Goal: Task Accomplishment & Management: Manage account settings

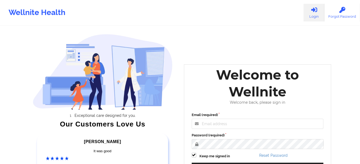
click at [312, 13] on link "Login" at bounding box center [313, 13] width 21 height 18
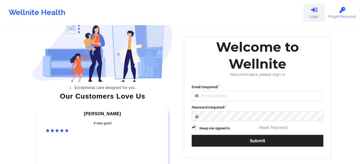
scroll to position [29, 0]
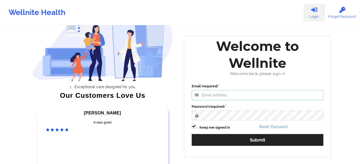
click at [241, 100] on input "Email (required)" at bounding box center [257, 95] width 132 height 10
type input "[PERSON_NAME][EMAIL_ADDRESS][DOMAIN_NAME]"
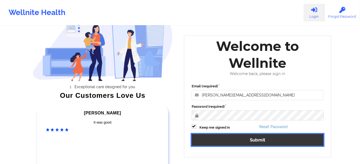
click at [240, 139] on button "Submit" at bounding box center [257, 140] width 132 height 12
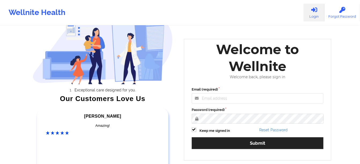
scroll to position [21, 0]
